Goal: Information Seeking & Learning: Learn about a topic

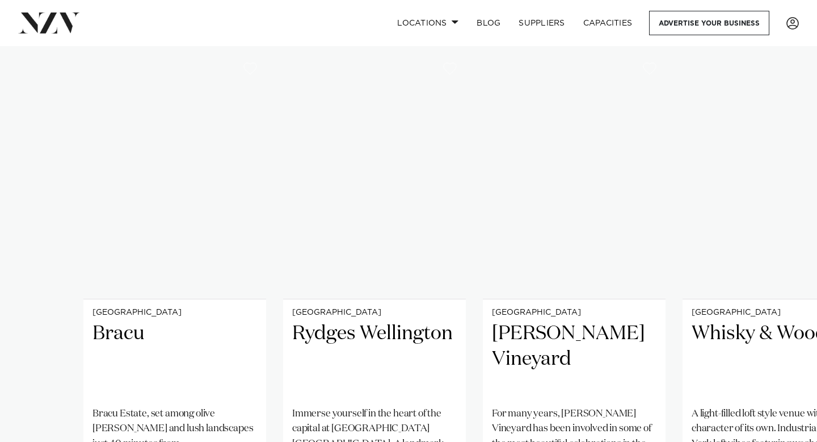
scroll to position [806, 0]
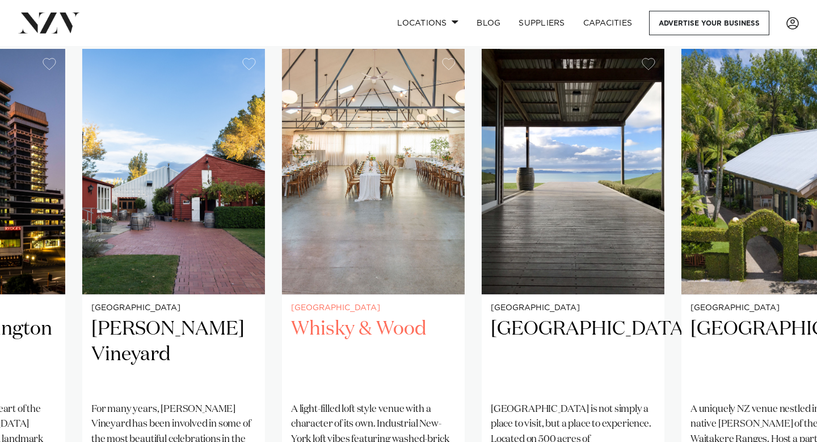
click at [392, 234] on img "4 / 38" at bounding box center [373, 171] width 183 height 245
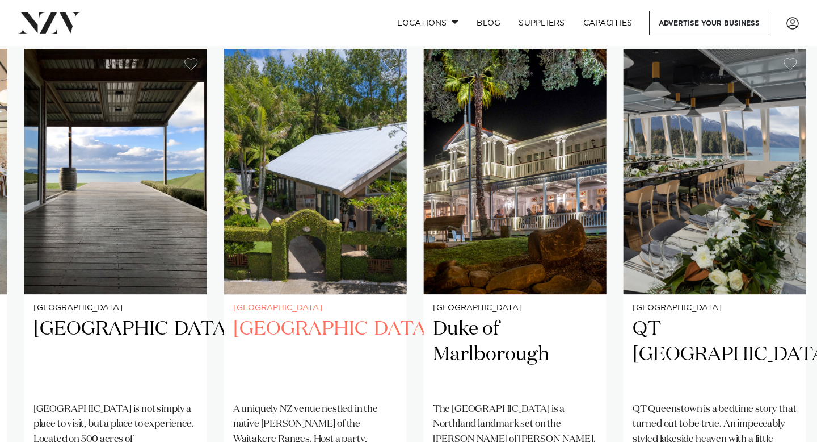
click at [224, 254] on img "6 / 38" at bounding box center [315, 171] width 183 height 245
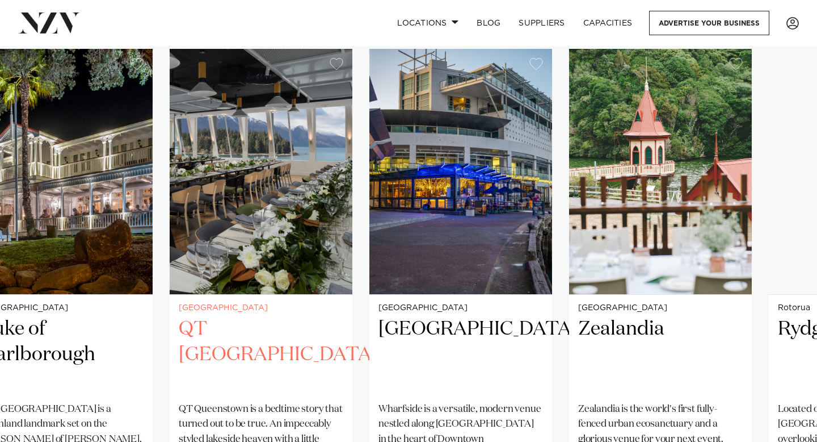
click at [0, 0] on slot "Auckland Bracu [GEOGRAPHIC_DATA], set among olive [PERSON_NAME] and lush landsc…" at bounding box center [0, 0] width 0 height 0
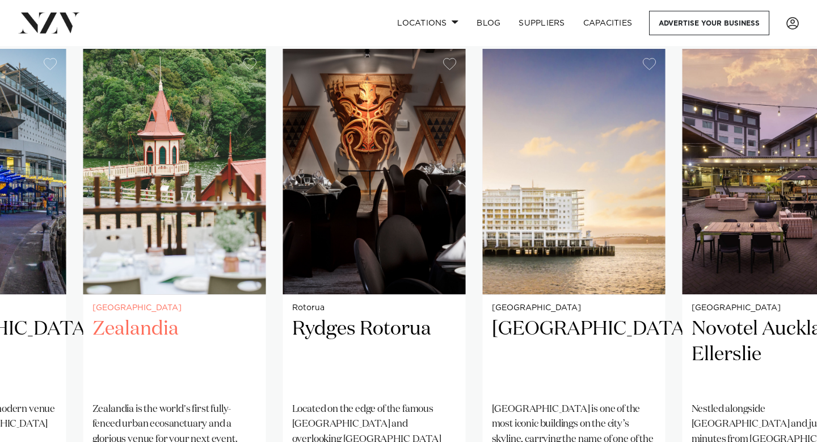
click at [242, 308] on link "Wellington Zealandia [GEOGRAPHIC_DATA] is the world's first fully-fenced urban …" at bounding box center [174, 296] width 183 height 495
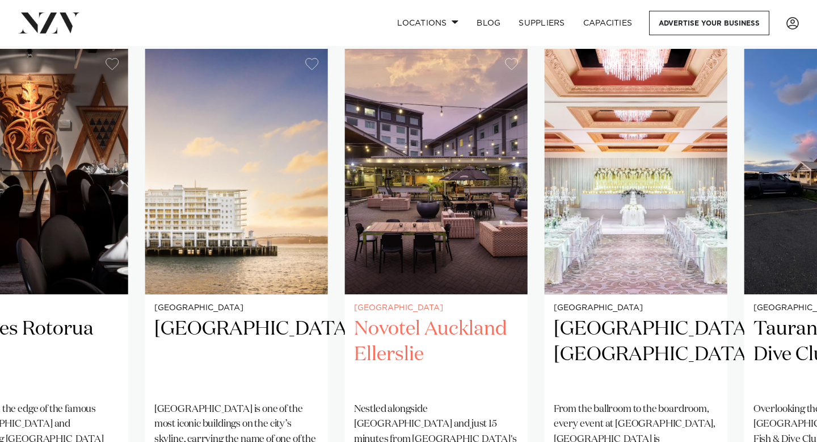
click at [345, 260] on img "13 / 38" at bounding box center [436, 171] width 183 height 245
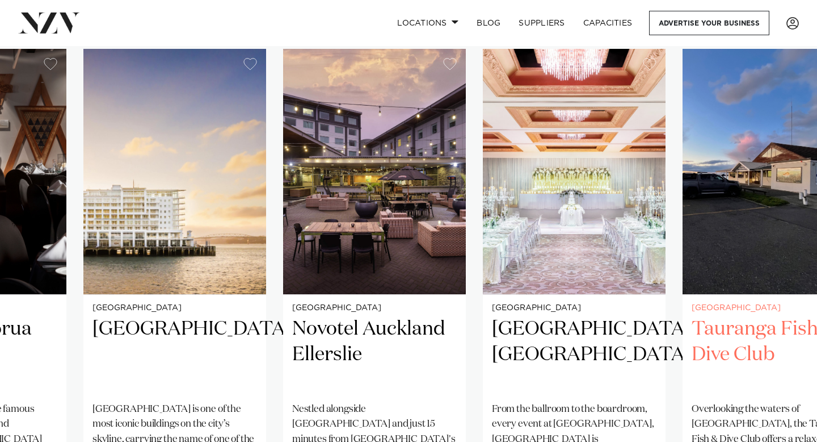
click at [683, 234] on img "15 / 38" at bounding box center [774, 171] width 183 height 245
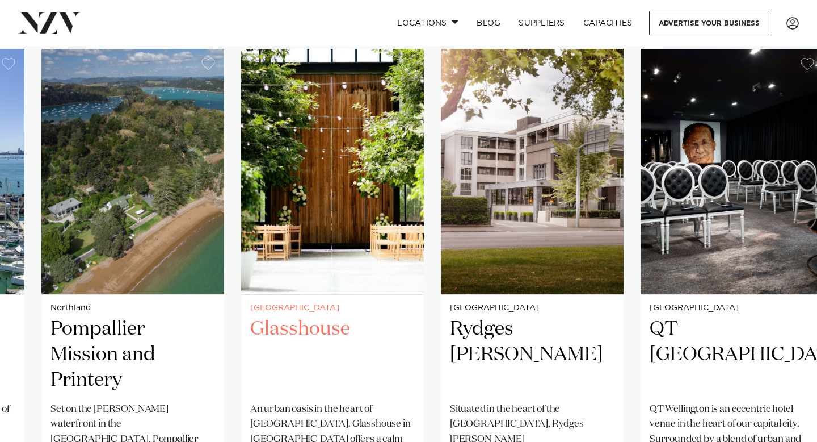
click at [282, 328] on link "Auckland Glasshouse An urban oasis in the heart of [GEOGRAPHIC_DATA]. Glasshous…" at bounding box center [332, 296] width 183 height 495
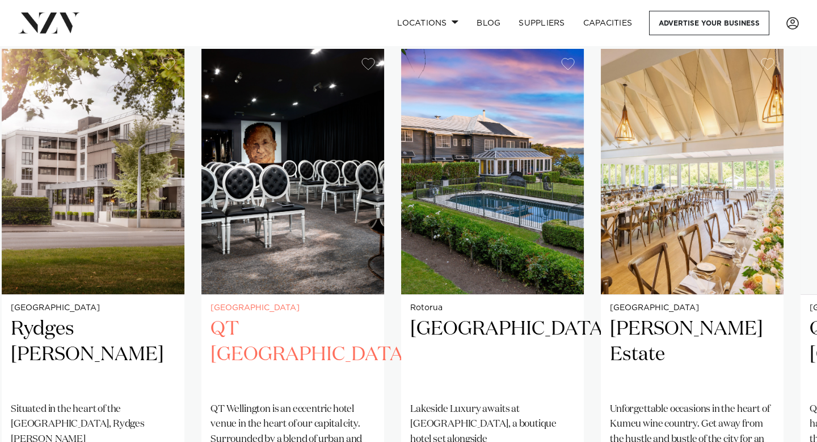
click at [211, 210] on img "20 / 38" at bounding box center [292, 171] width 183 height 245
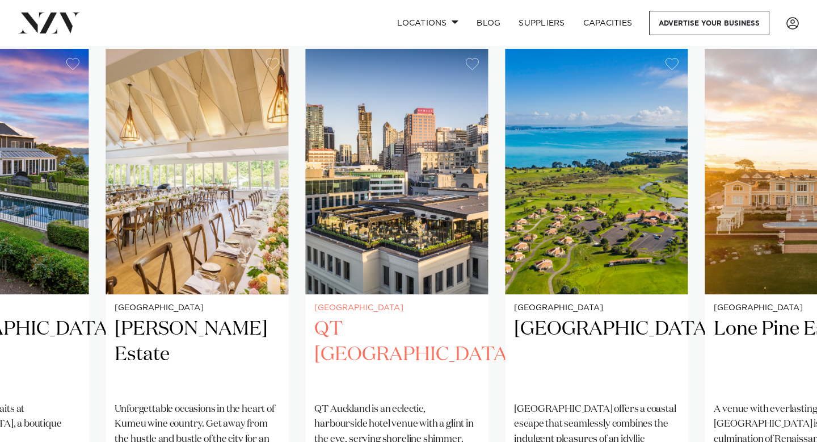
click at [321, 200] on img "23 / 38" at bounding box center [396, 171] width 183 height 245
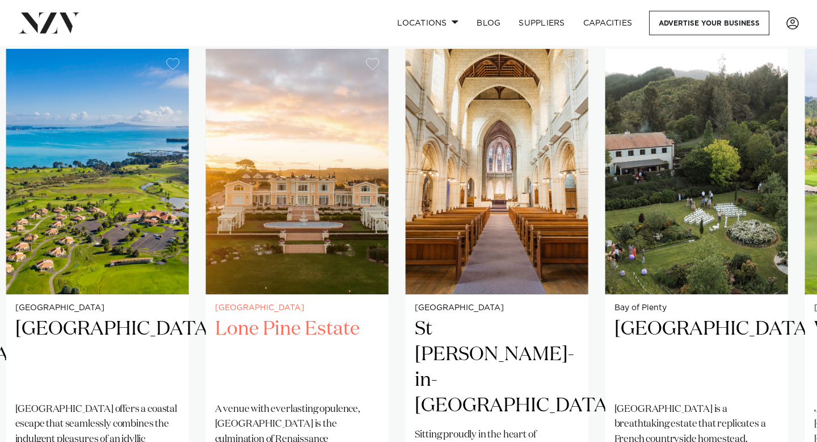
click at [254, 214] on img "25 / 38" at bounding box center [297, 171] width 183 height 245
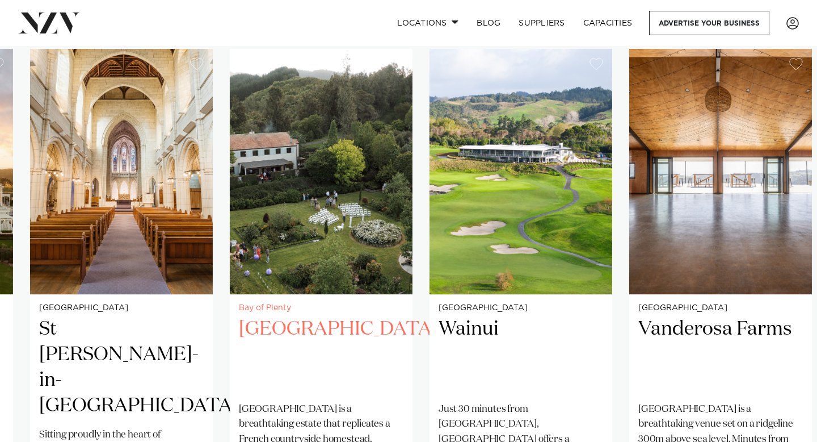
click at [220, 240] on swiper-container "Auckland Bracu [GEOGRAPHIC_DATA], set among olive [PERSON_NAME] and lush landsc…" at bounding box center [408, 323] width 817 height 549
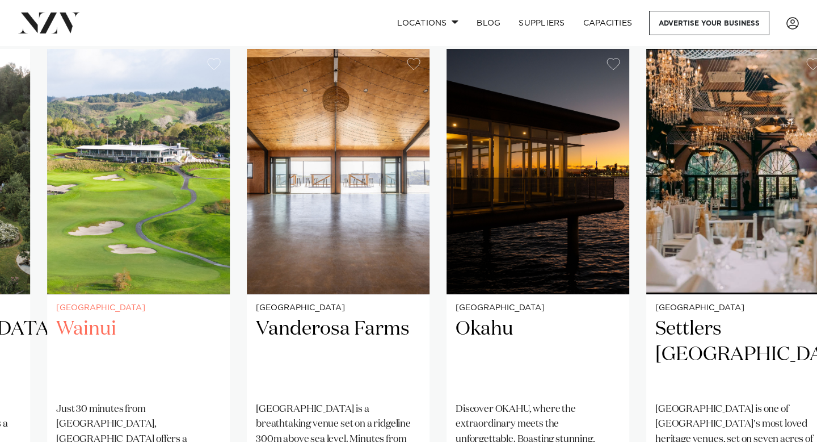
click at [193, 237] on img "28 / 38" at bounding box center [138, 171] width 183 height 245
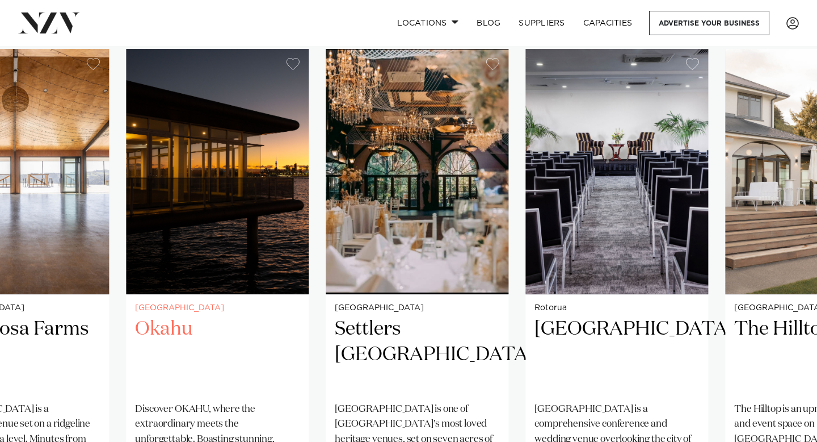
click at [211, 207] on img "30 / 38" at bounding box center [217, 171] width 183 height 245
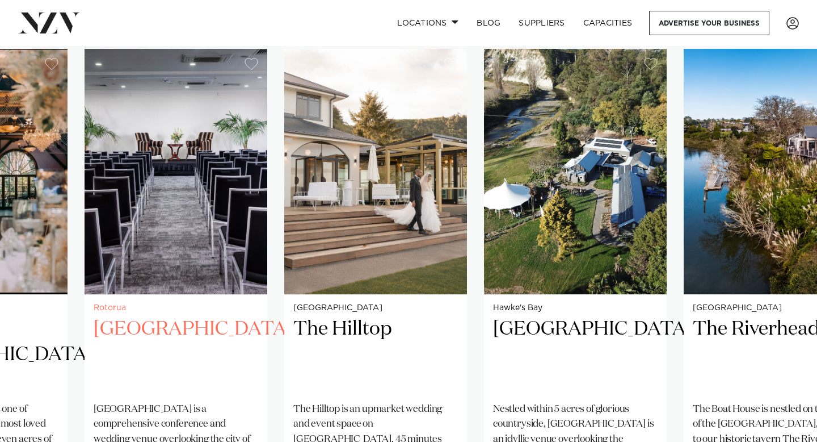
click at [209, 251] on img "32 / 38" at bounding box center [176, 171] width 183 height 245
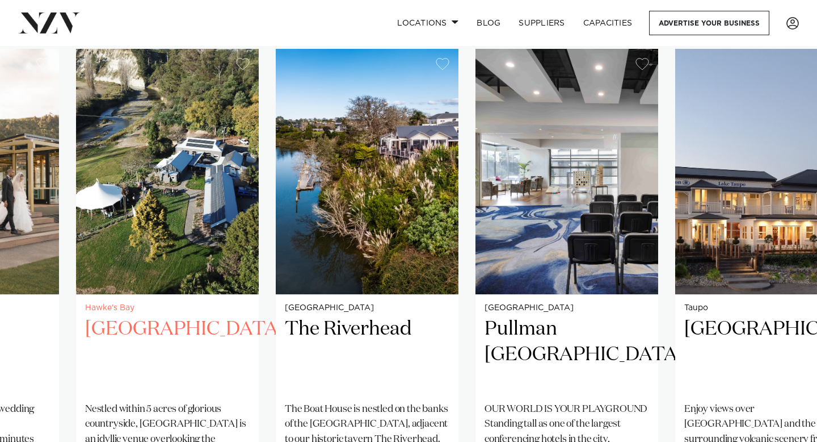
click at [195, 247] on img "34 / 38" at bounding box center [167, 171] width 183 height 245
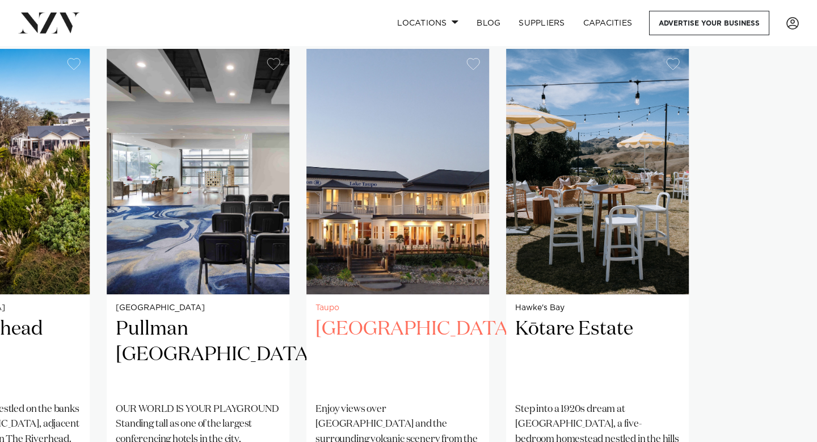
click at [0, 0] on slot "Auckland Bracu [GEOGRAPHIC_DATA], set among olive [PERSON_NAME] and lush landsc…" at bounding box center [0, 0] width 0 height 0
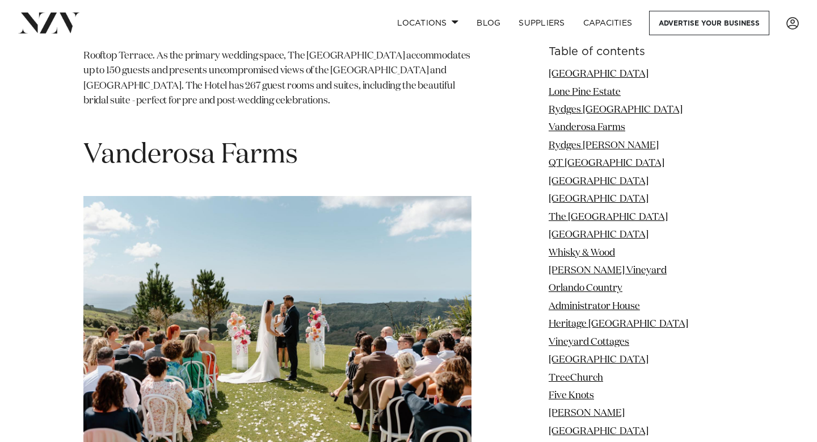
scroll to position [2630, 0]
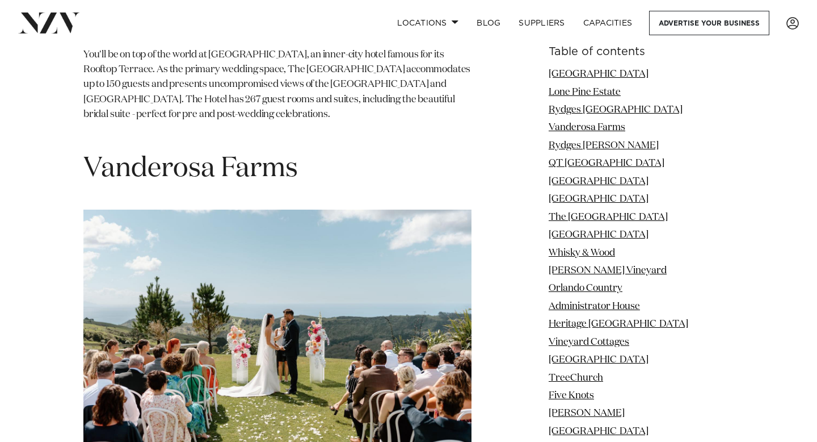
click at [165, 151] on h1 "Vanderosa Farms" at bounding box center [277, 169] width 388 height 36
click at [272, 151] on h1 "Vanderosa Farms" at bounding box center [277, 169] width 388 height 36
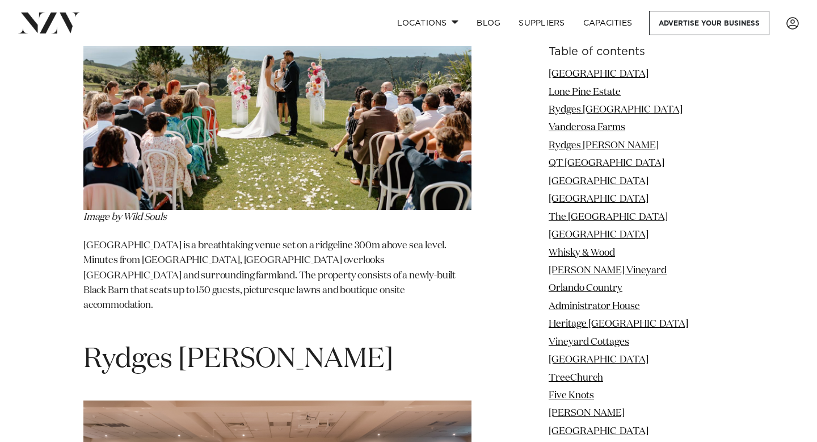
scroll to position [2889, 0]
